Goal: Use online tool/utility: Utilize a website feature to perform a specific function

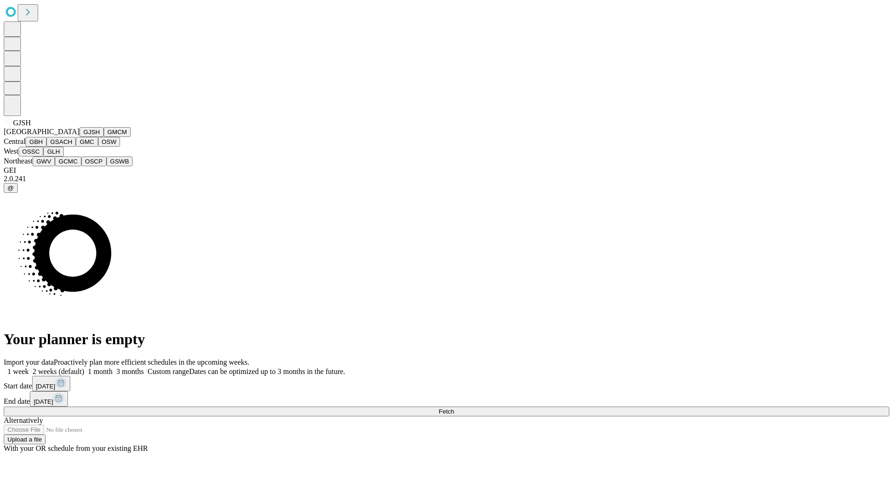
click at [80, 137] on button "GJSH" at bounding box center [92, 132] width 24 height 10
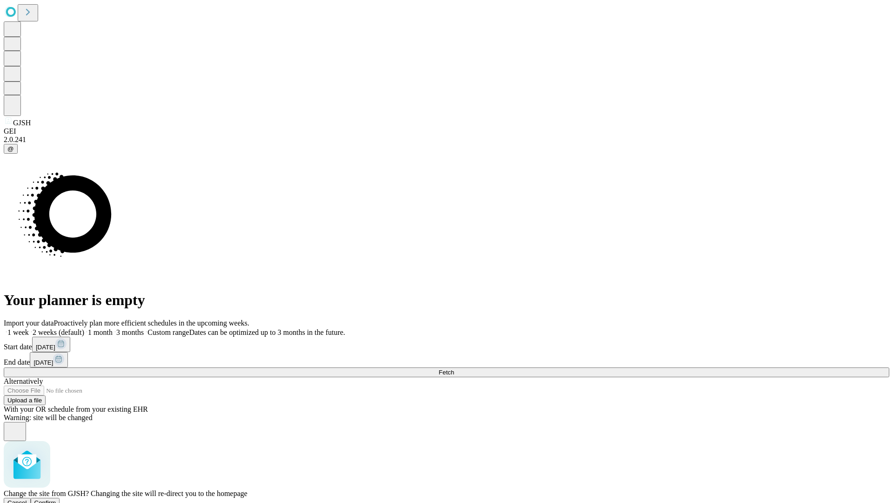
click at [56, 499] on span "Confirm" at bounding box center [45, 502] width 22 height 7
click at [84, 328] on label "2 weeks (default)" at bounding box center [56, 332] width 55 height 8
click at [454, 369] on span "Fetch" at bounding box center [446, 372] width 15 height 7
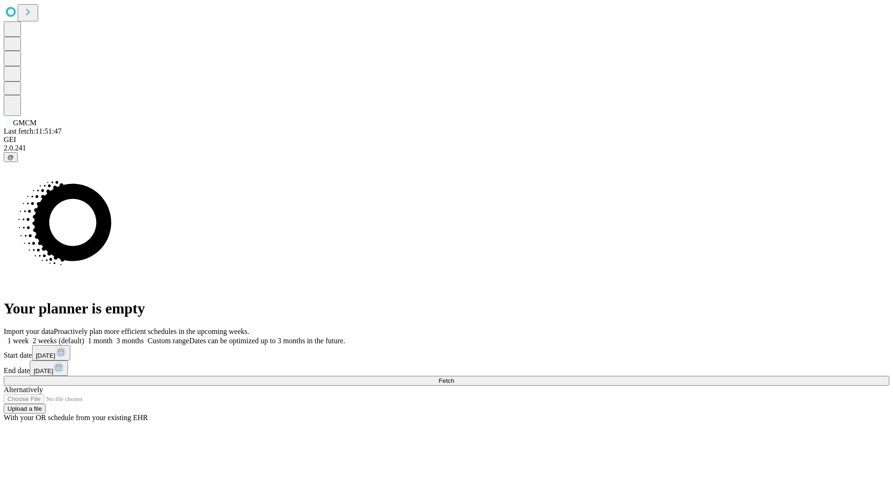
click at [84, 336] on label "2 weeks (default)" at bounding box center [56, 340] width 55 height 8
click at [454, 377] on span "Fetch" at bounding box center [446, 380] width 15 height 7
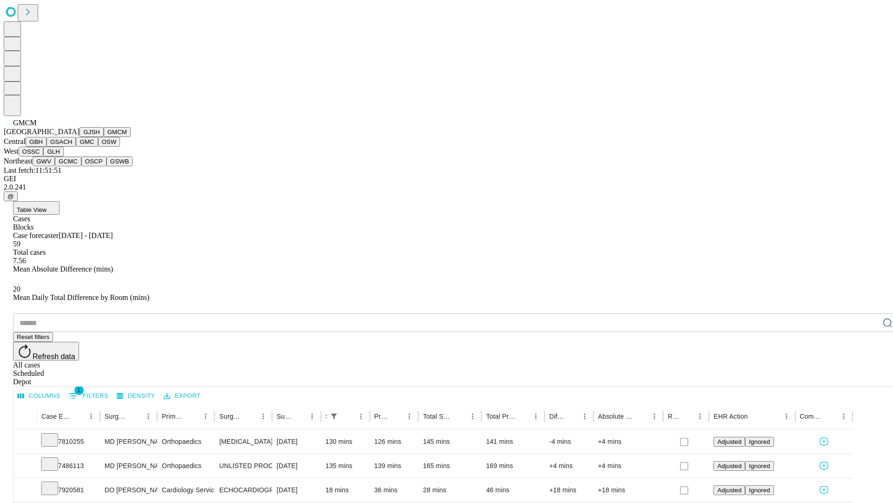
click at [47, 147] on button "GBH" at bounding box center [36, 142] width 21 height 10
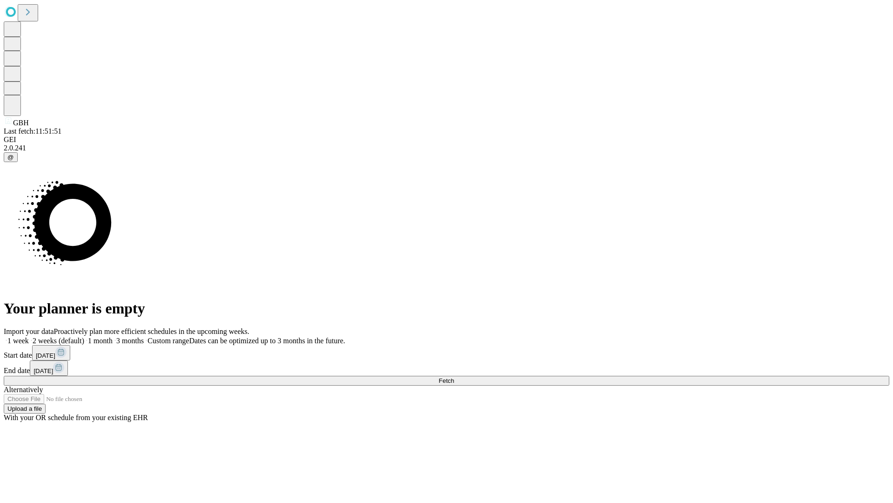
click at [84, 336] on label "2 weeks (default)" at bounding box center [56, 340] width 55 height 8
click at [454, 377] on span "Fetch" at bounding box center [446, 380] width 15 height 7
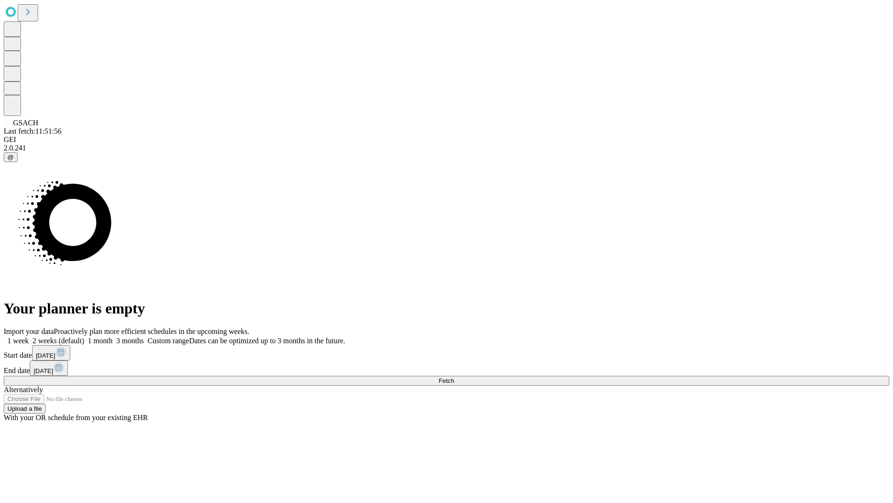
click at [84, 336] on label "2 weeks (default)" at bounding box center [56, 340] width 55 height 8
click at [454, 377] on span "Fetch" at bounding box center [446, 380] width 15 height 7
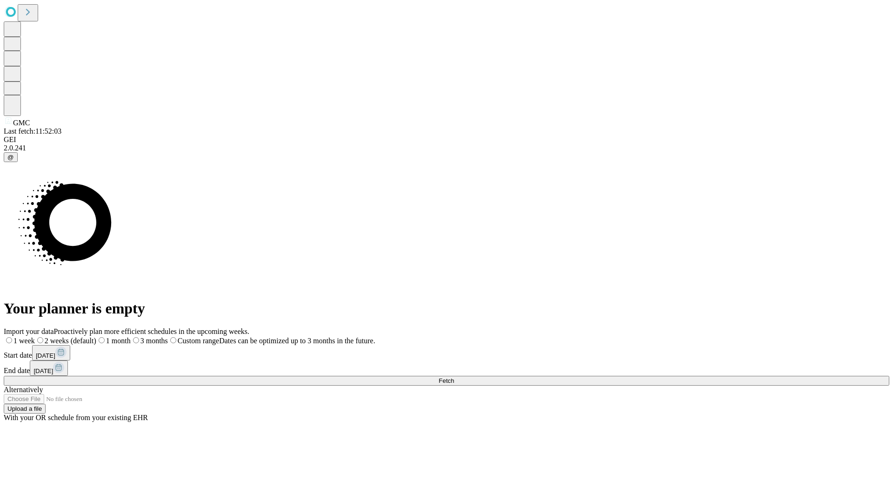
click at [96, 336] on label "2 weeks (default)" at bounding box center [65, 340] width 61 height 8
click at [454, 377] on span "Fetch" at bounding box center [446, 380] width 15 height 7
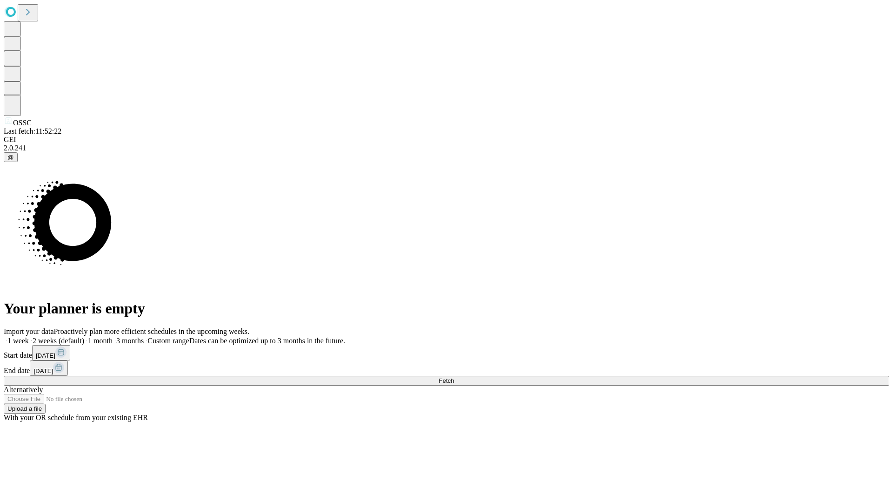
click at [84, 336] on label "2 weeks (default)" at bounding box center [56, 340] width 55 height 8
click at [454, 377] on span "Fetch" at bounding box center [446, 380] width 15 height 7
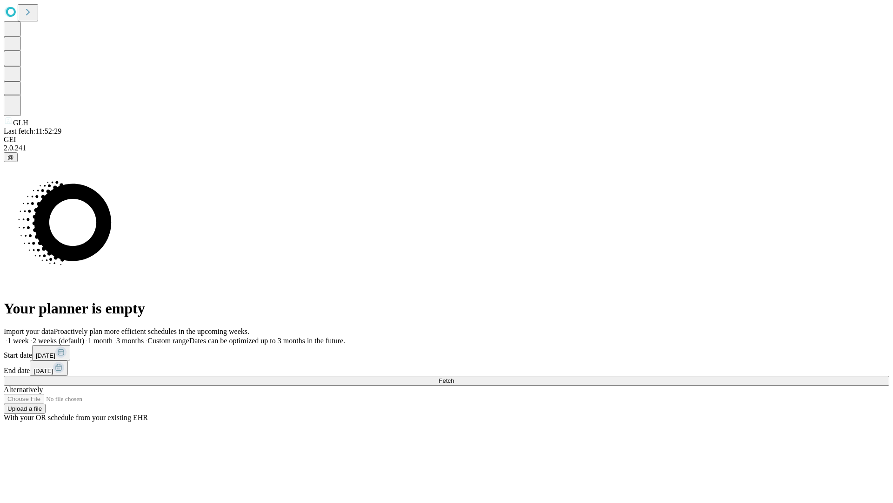
click at [84, 336] on label "2 weeks (default)" at bounding box center [56, 340] width 55 height 8
click at [454, 377] on span "Fetch" at bounding box center [446, 380] width 15 height 7
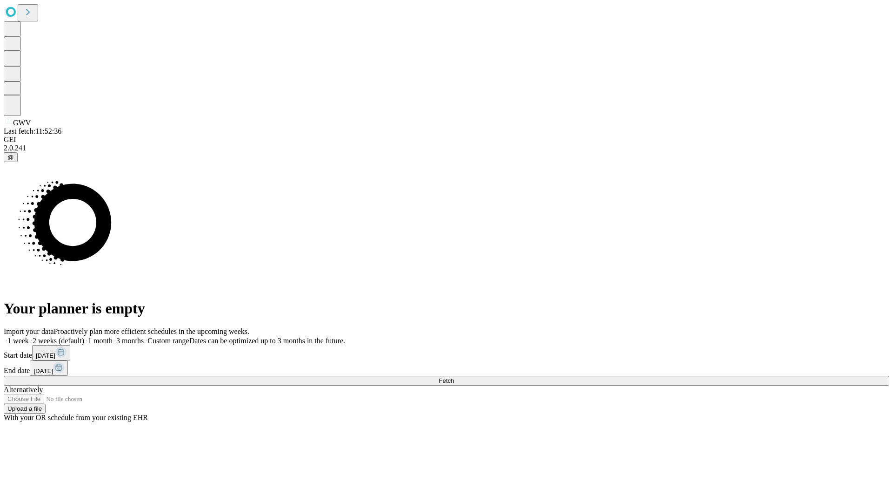
click at [84, 336] on label "2 weeks (default)" at bounding box center [56, 340] width 55 height 8
click at [454, 377] on span "Fetch" at bounding box center [446, 380] width 15 height 7
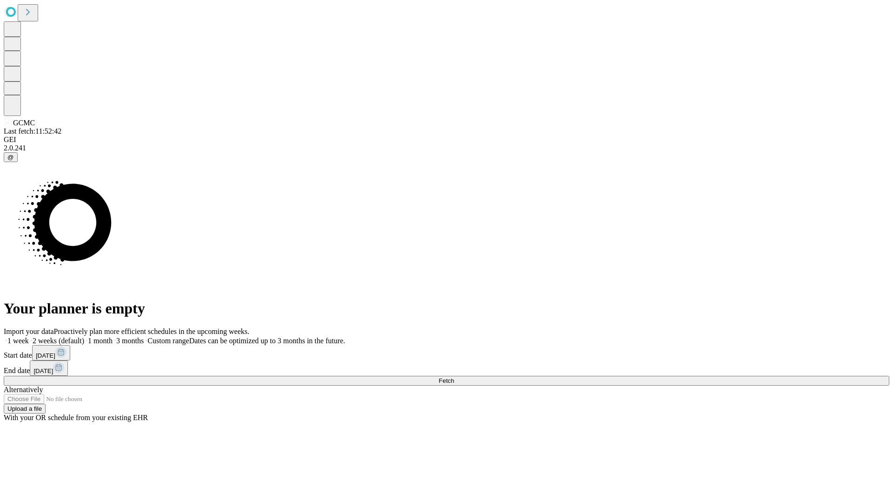
click at [84, 336] on label "2 weeks (default)" at bounding box center [56, 340] width 55 height 8
click at [454, 377] on span "Fetch" at bounding box center [446, 380] width 15 height 7
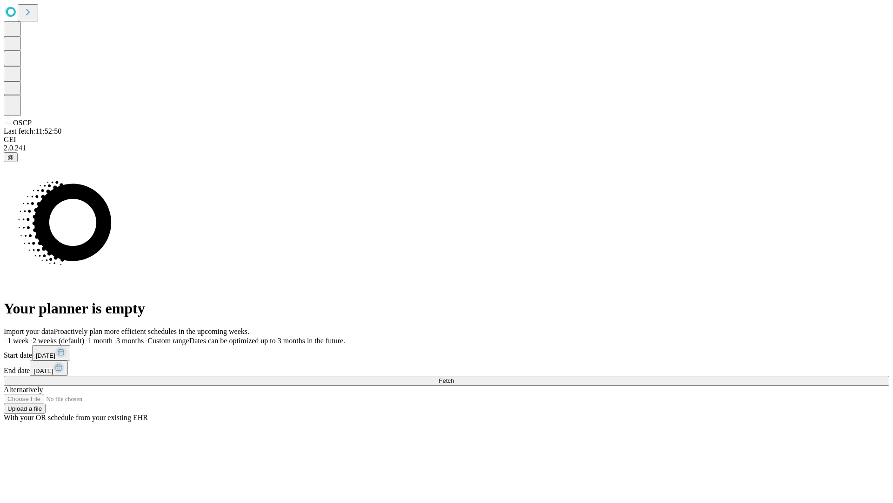
click at [84, 336] on label "2 weeks (default)" at bounding box center [56, 340] width 55 height 8
click at [454, 377] on span "Fetch" at bounding box center [446, 380] width 15 height 7
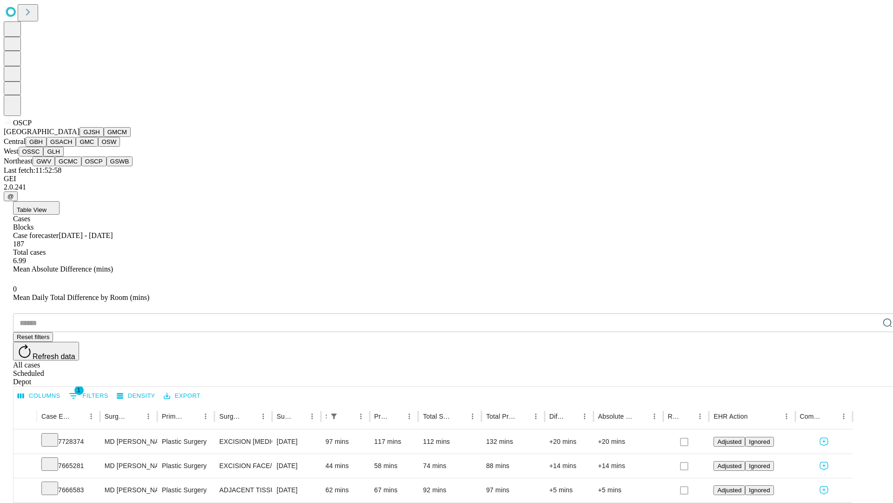
click at [107, 166] on button "GSWB" at bounding box center [120, 161] width 27 height 10
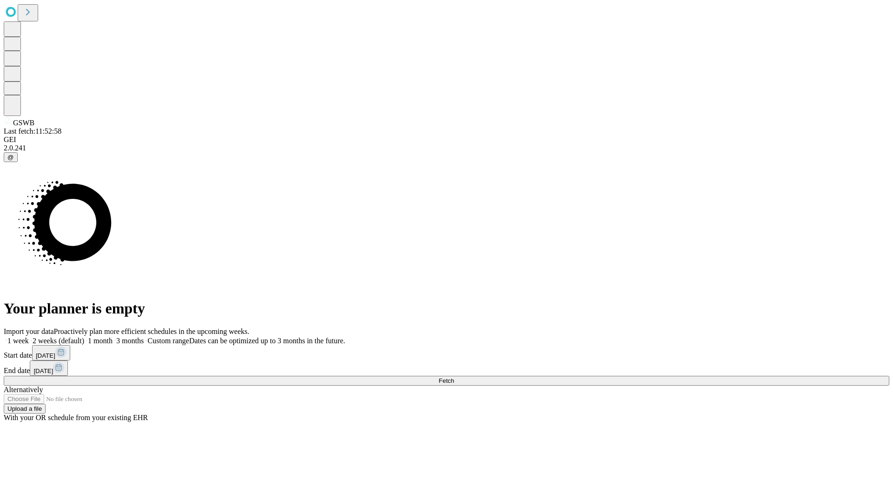
click at [84, 336] on label "2 weeks (default)" at bounding box center [56, 340] width 55 height 8
click at [454, 377] on span "Fetch" at bounding box center [446, 380] width 15 height 7
